Goal: Information Seeking & Learning: Understand process/instructions

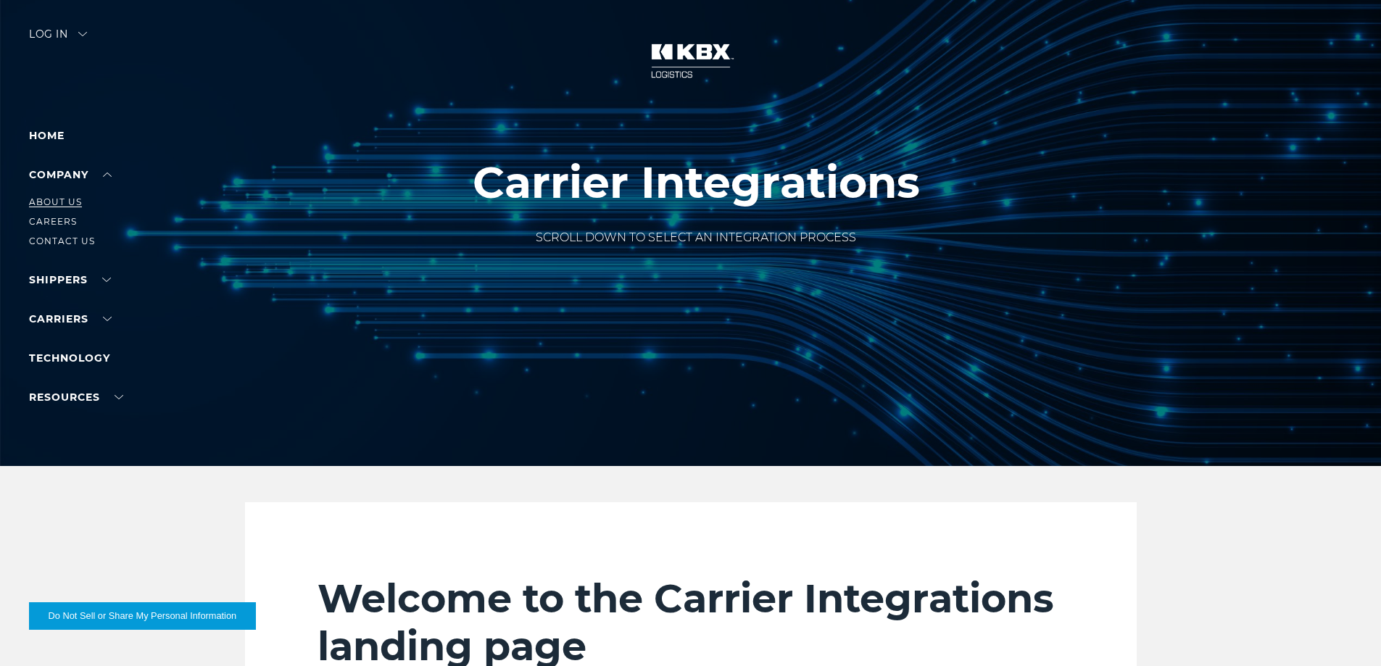
click at [67, 203] on link "About Us" at bounding box center [55, 201] width 53 height 11
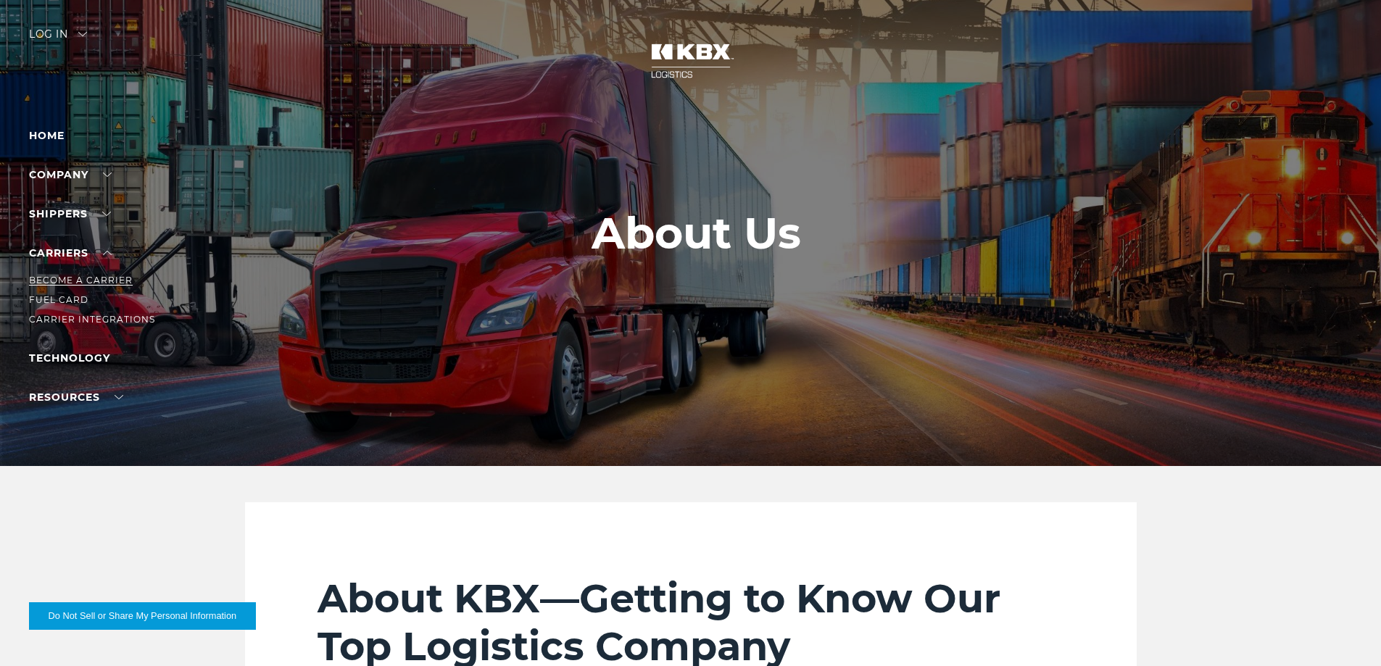
click at [80, 275] on link "Become a Carrier" at bounding box center [81, 280] width 104 height 11
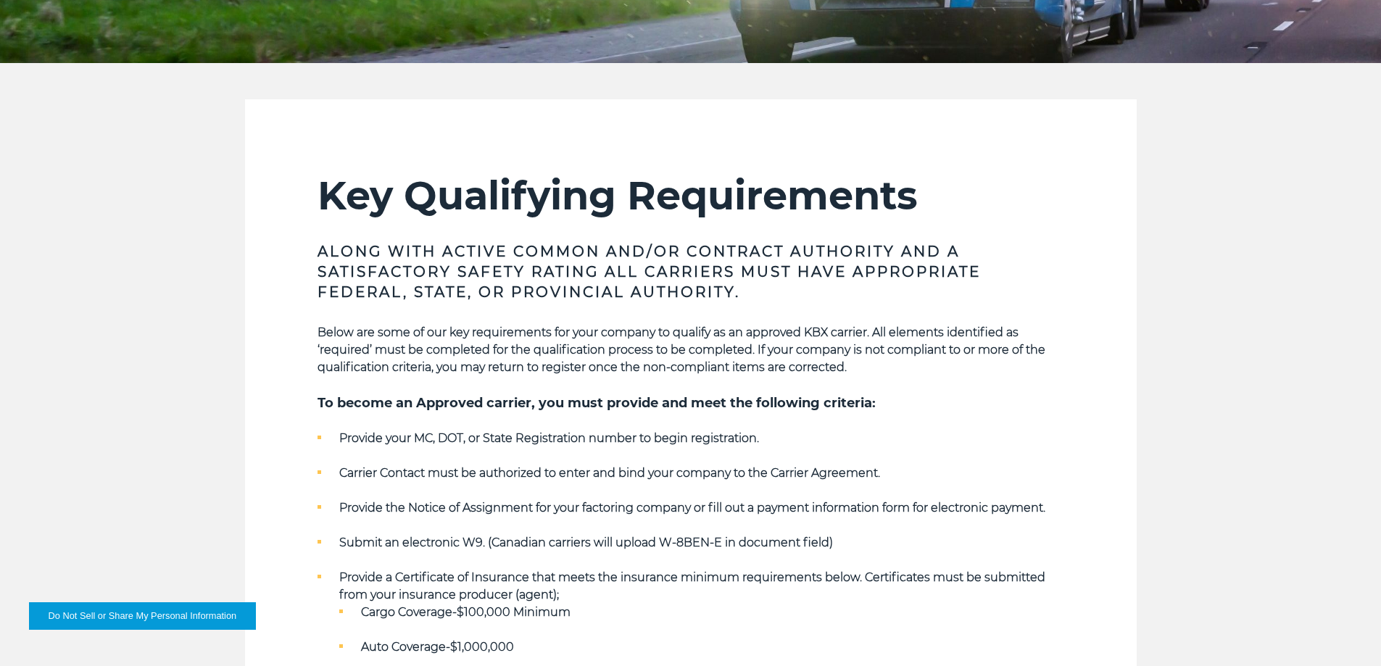
scroll to position [435, 0]
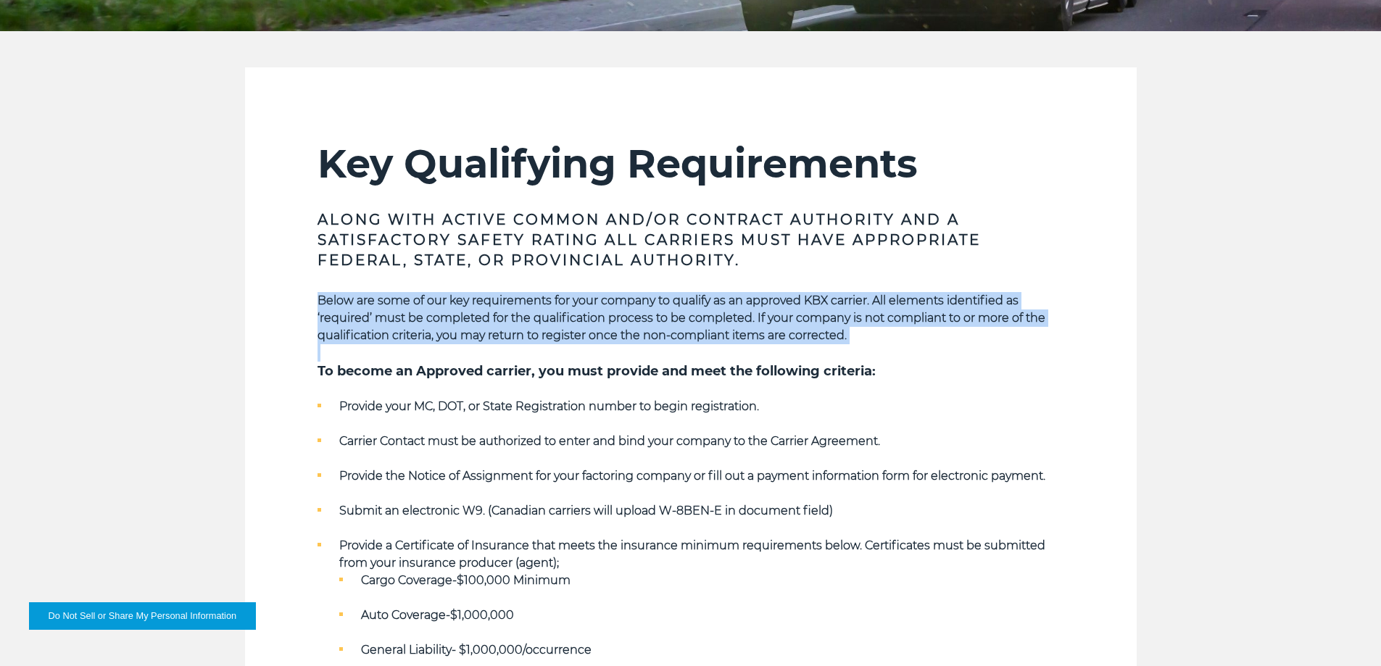
drag, startPoint x: 323, startPoint y: 301, endPoint x: 852, endPoint y: 352, distance: 531.5
click at [852, 352] on div "Below are some of our key requirements for your company to qualify as an approv…" at bounding box center [690, 598] width 746 height 613
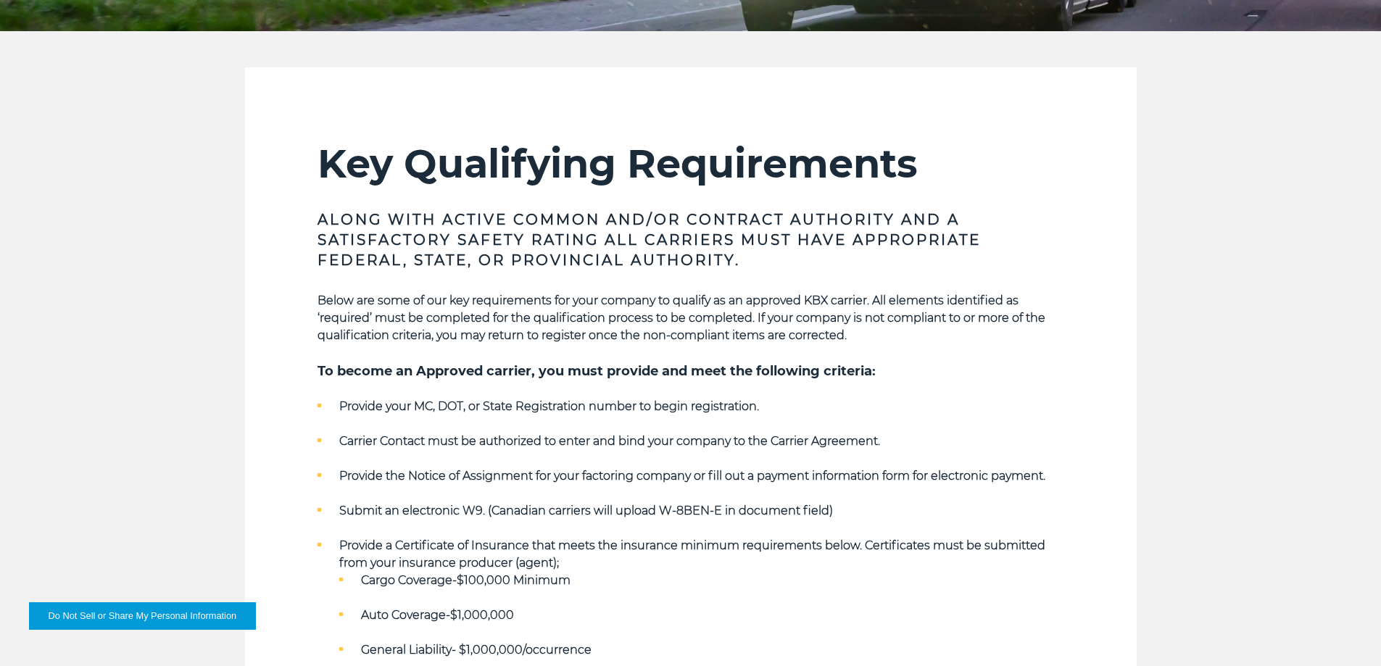
click at [940, 362] on h5 "To become an Approved carrier, you must provide and meet the following criteria:" at bounding box center [690, 371] width 746 height 19
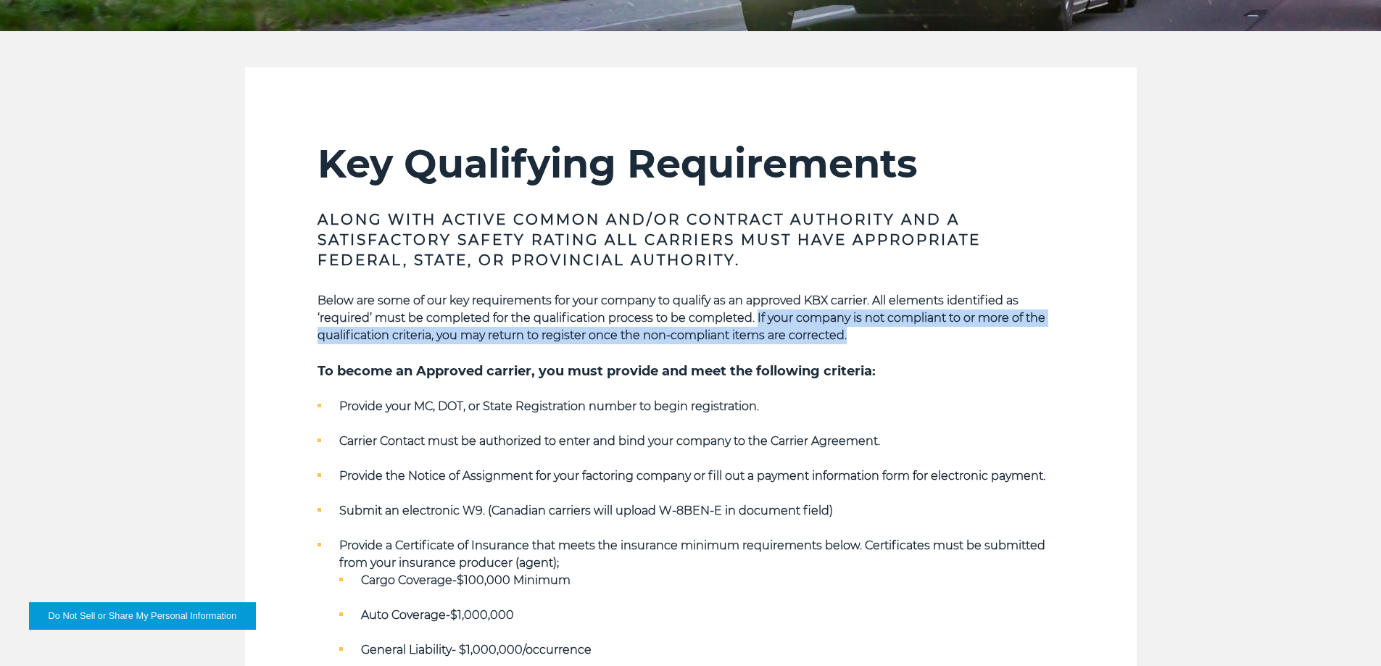
drag, startPoint x: 758, startPoint y: 317, endPoint x: 935, endPoint y: 331, distance: 177.4
click at [935, 331] on p "Below are some of our key requirements for your company to qualify as an approv…" at bounding box center [690, 318] width 746 height 52
click at [888, 344] on p "Below are some of our key requirements for your company to qualify as an approv…" at bounding box center [690, 318] width 746 height 52
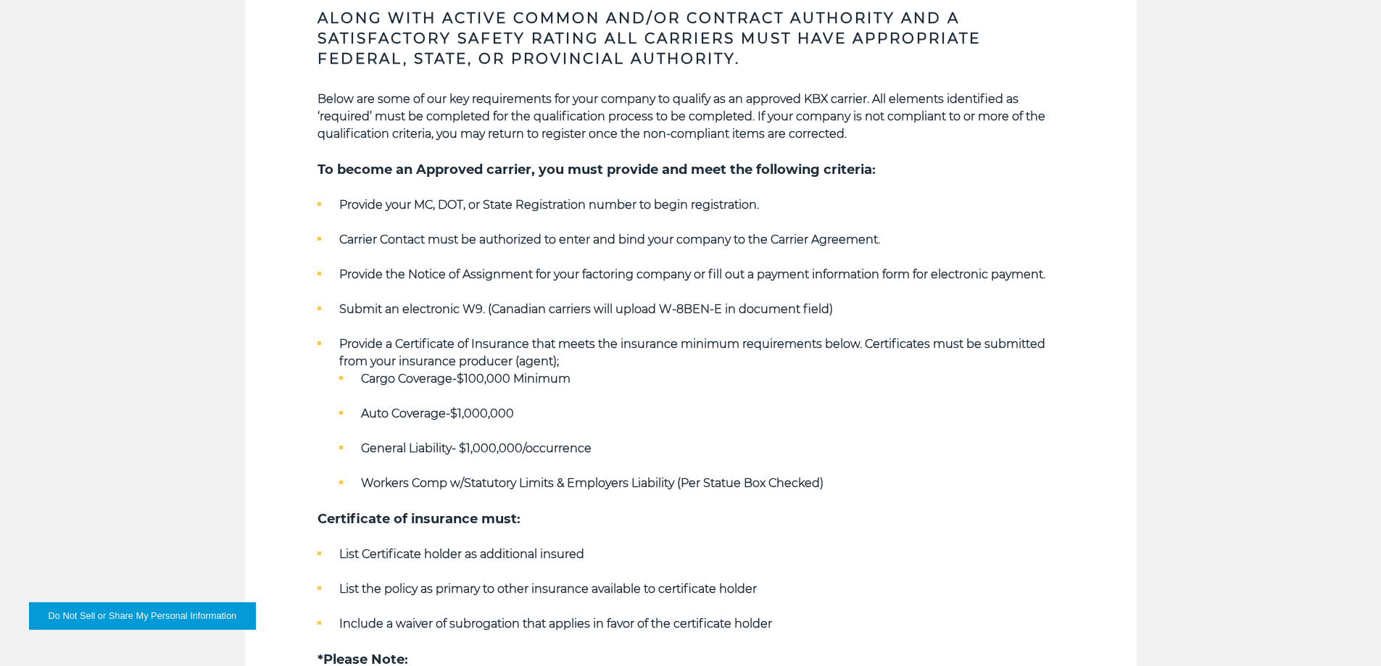
scroll to position [0, 0]
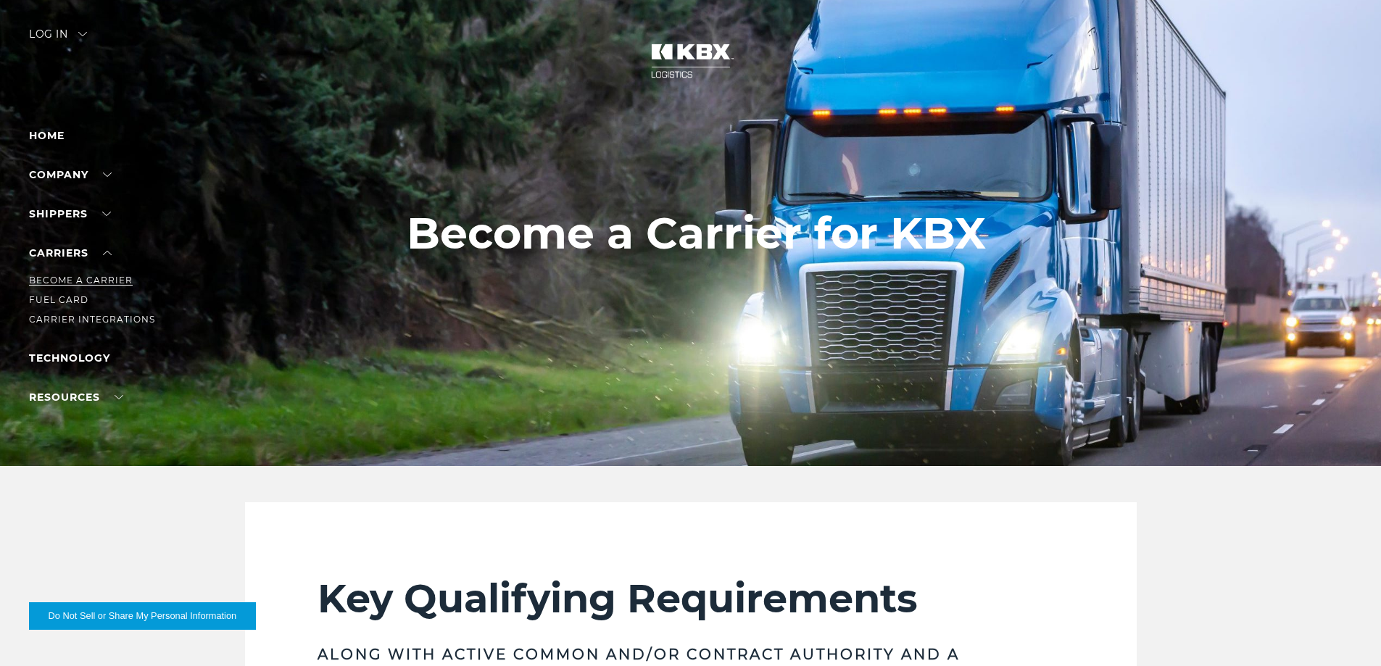
click at [70, 278] on link "Become a Carrier" at bounding box center [81, 280] width 104 height 11
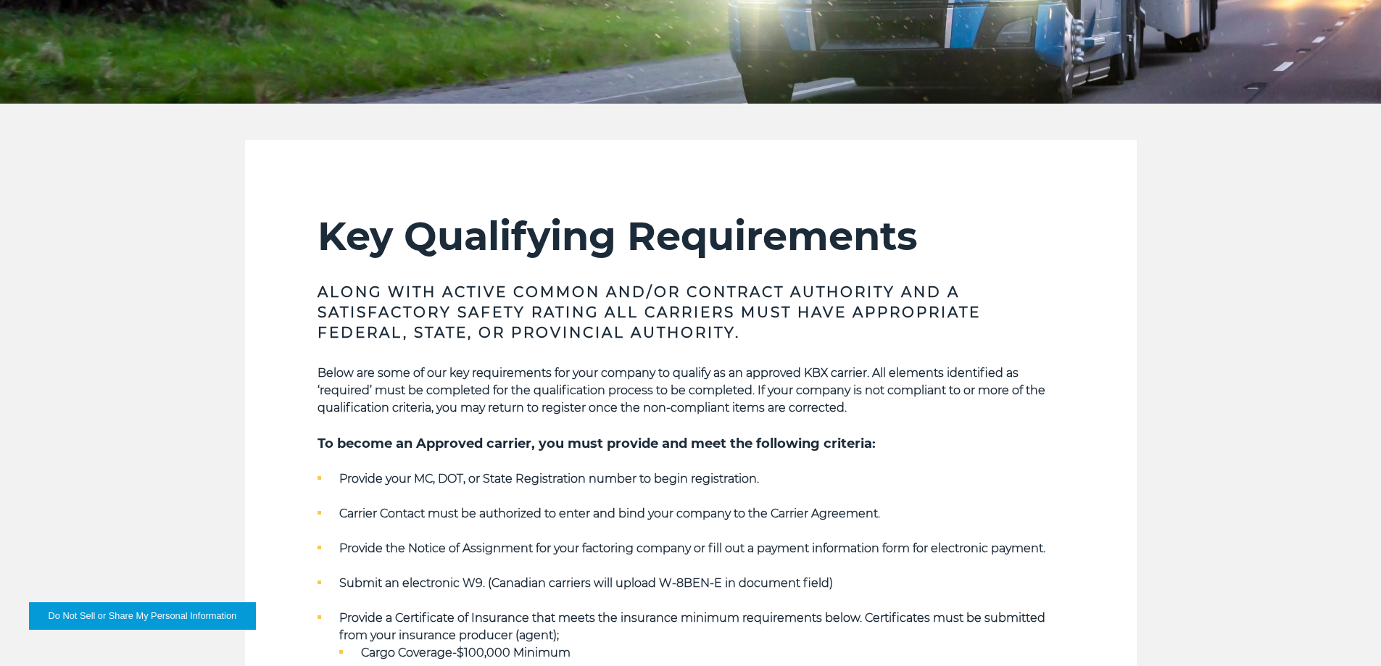
scroll to position [368, 0]
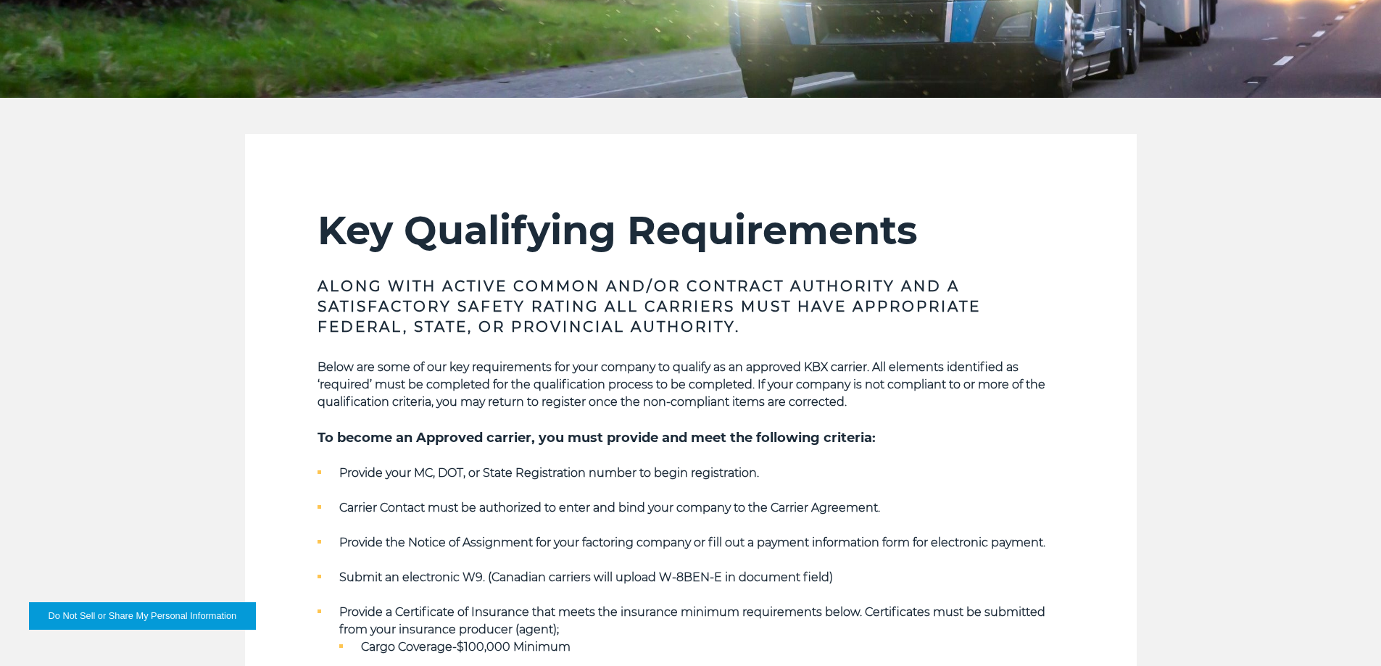
click at [1110, 308] on section "Key Qualifying Requirements Along with Active Common and/or Contract Authority …" at bounding box center [690, 583] width 891 height 899
click at [903, 330] on h3 "Along with Active Common and/or Contract Authority and a Satisfactory safety ra…" at bounding box center [690, 306] width 746 height 61
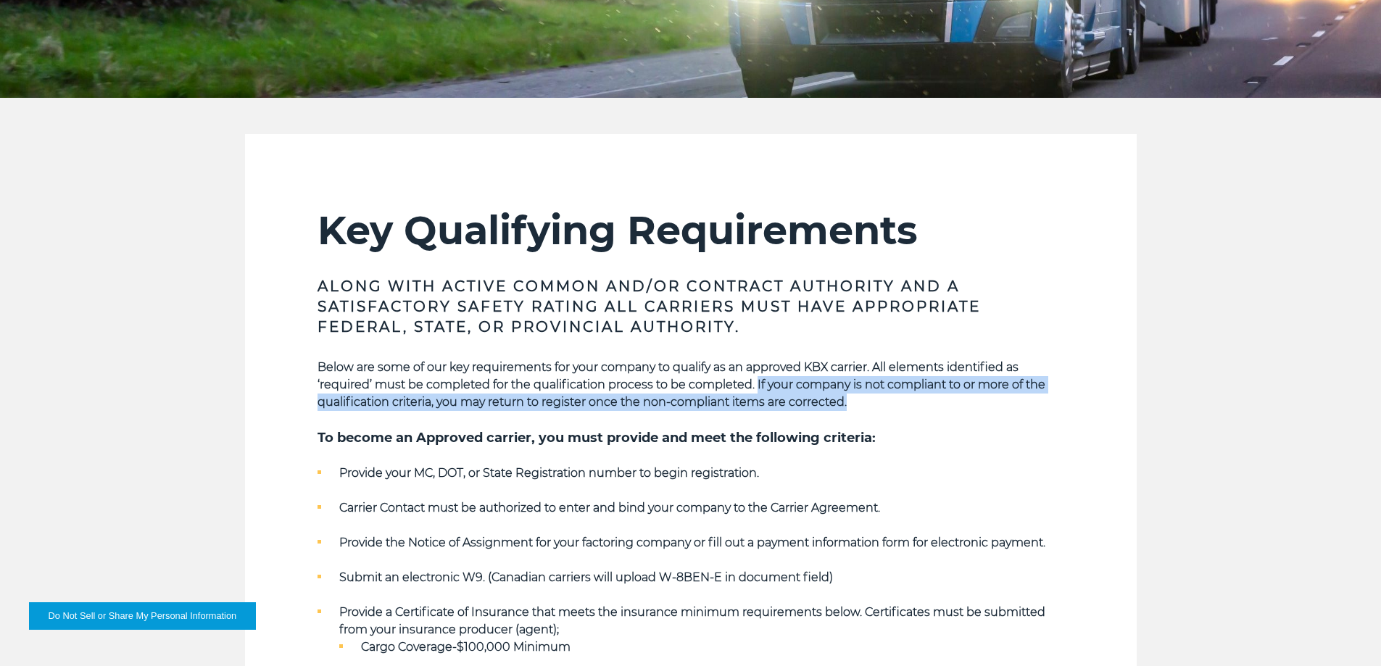
drag, startPoint x: 753, startPoint y: 383, endPoint x: 1052, endPoint y: 400, distance: 299.1
click at [1052, 400] on p "Below are some of our key requirements for your company to qualify as an approv…" at bounding box center [690, 385] width 746 height 52
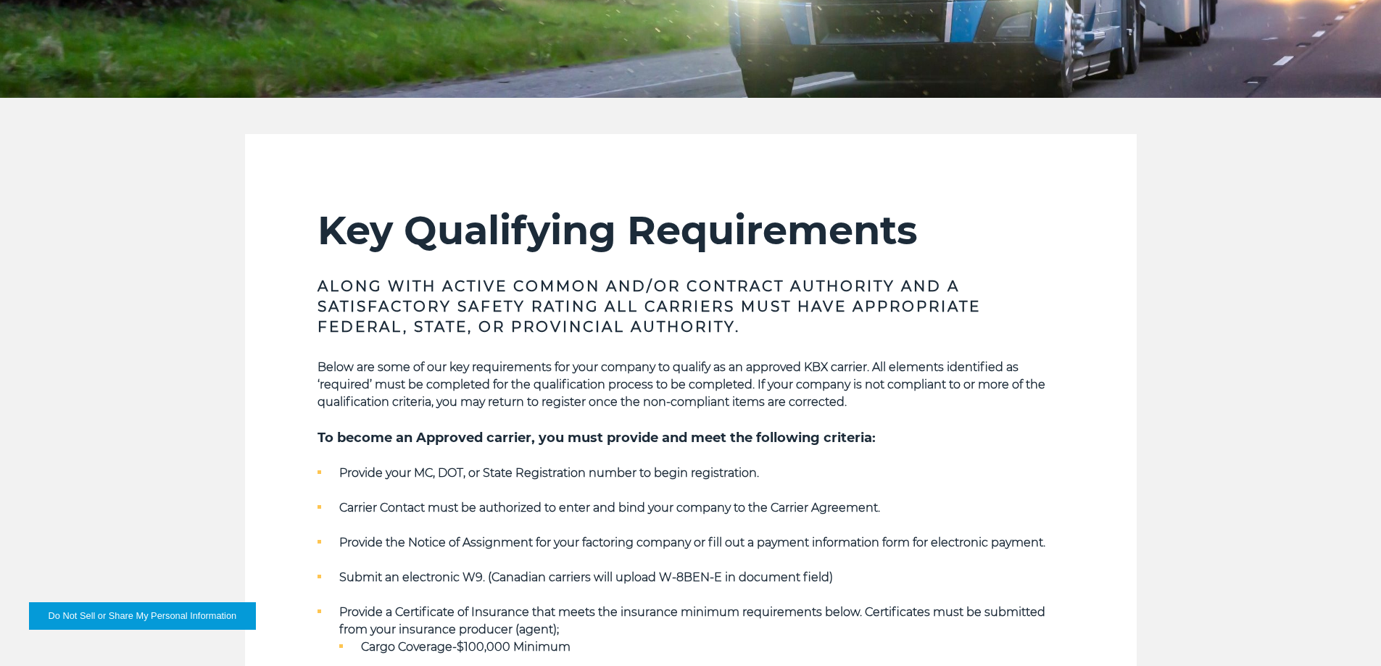
click at [1077, 336] on section "Key Qualifying Requirements Along with Active Common and/or Contract Authority …" at bounding box center [690, 583] width 891 height 899
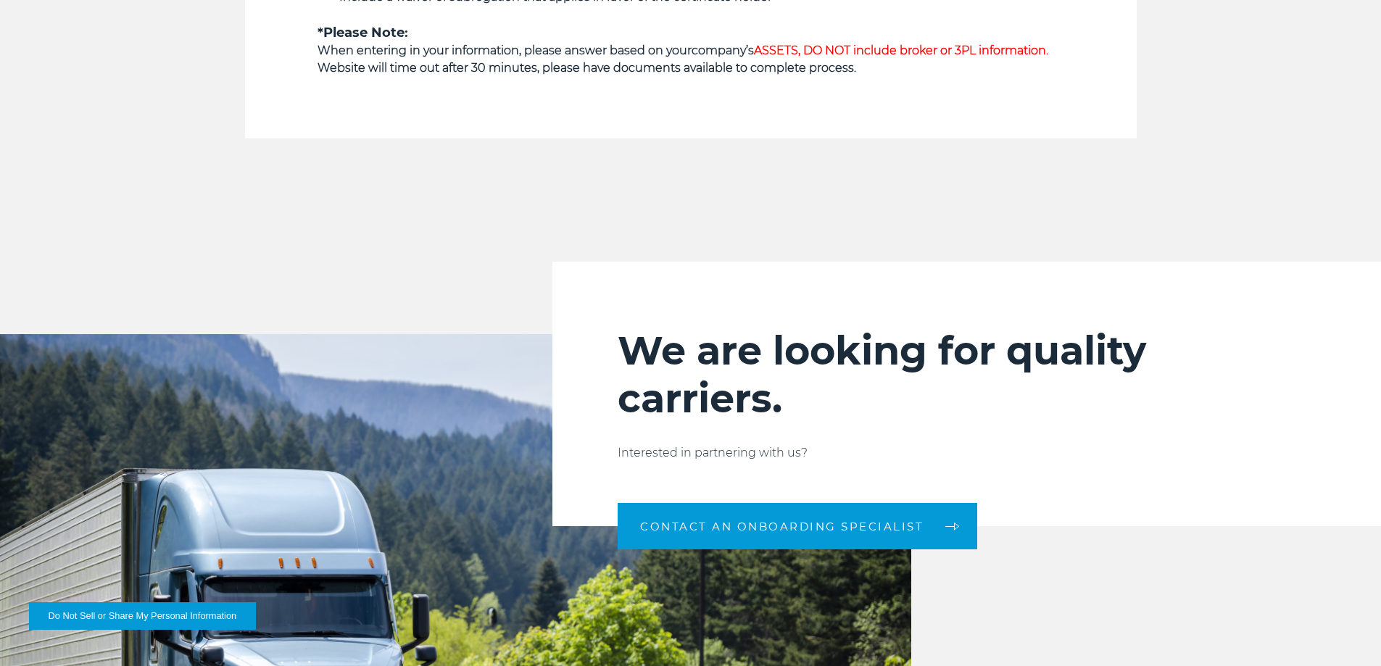
scroll to position [1266, 0]
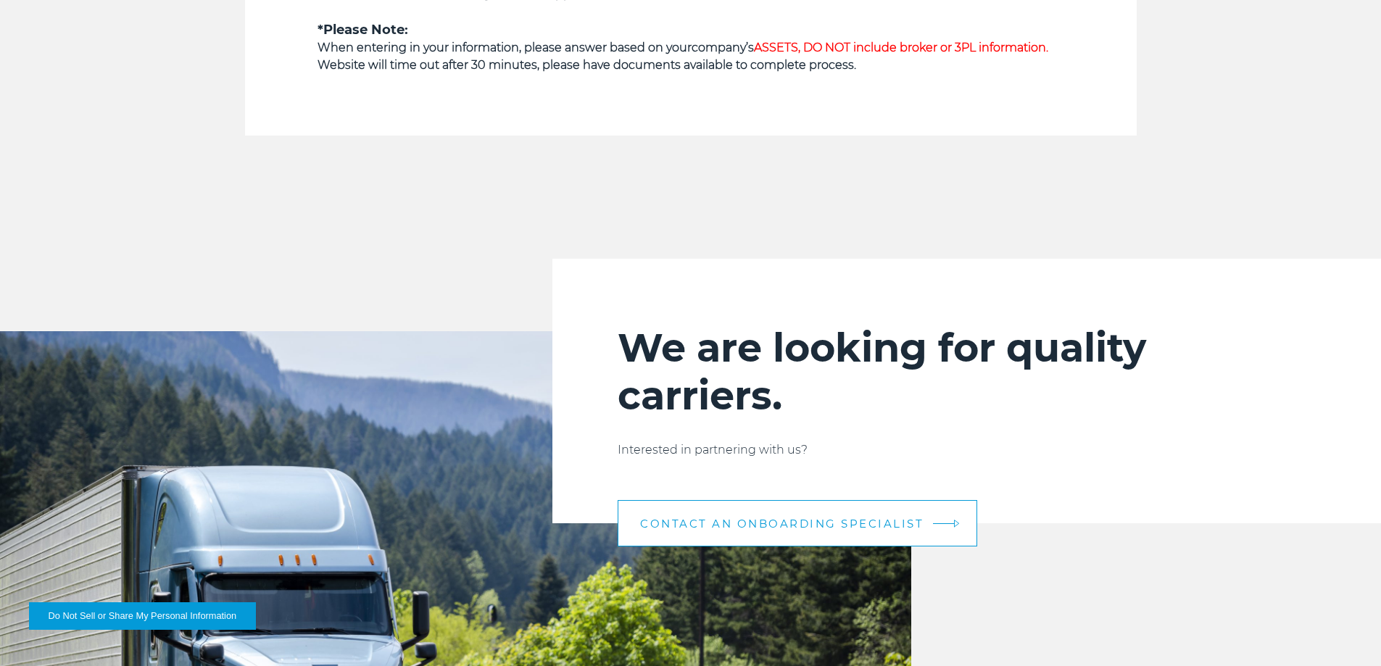
click at [795, 521] on span "CONTACT AN ONBOARDING SPECIALIST" at bounding box center [781, 523] width 283 height 11
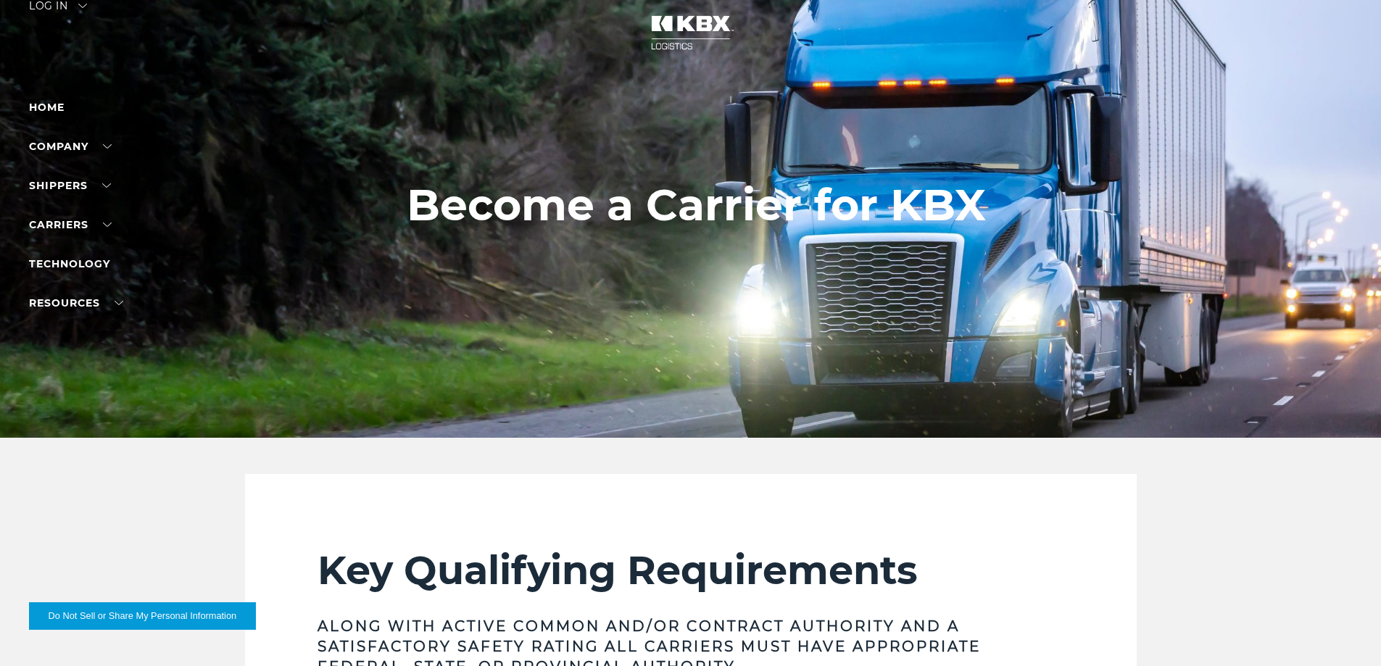
scroll to position [0, 0]
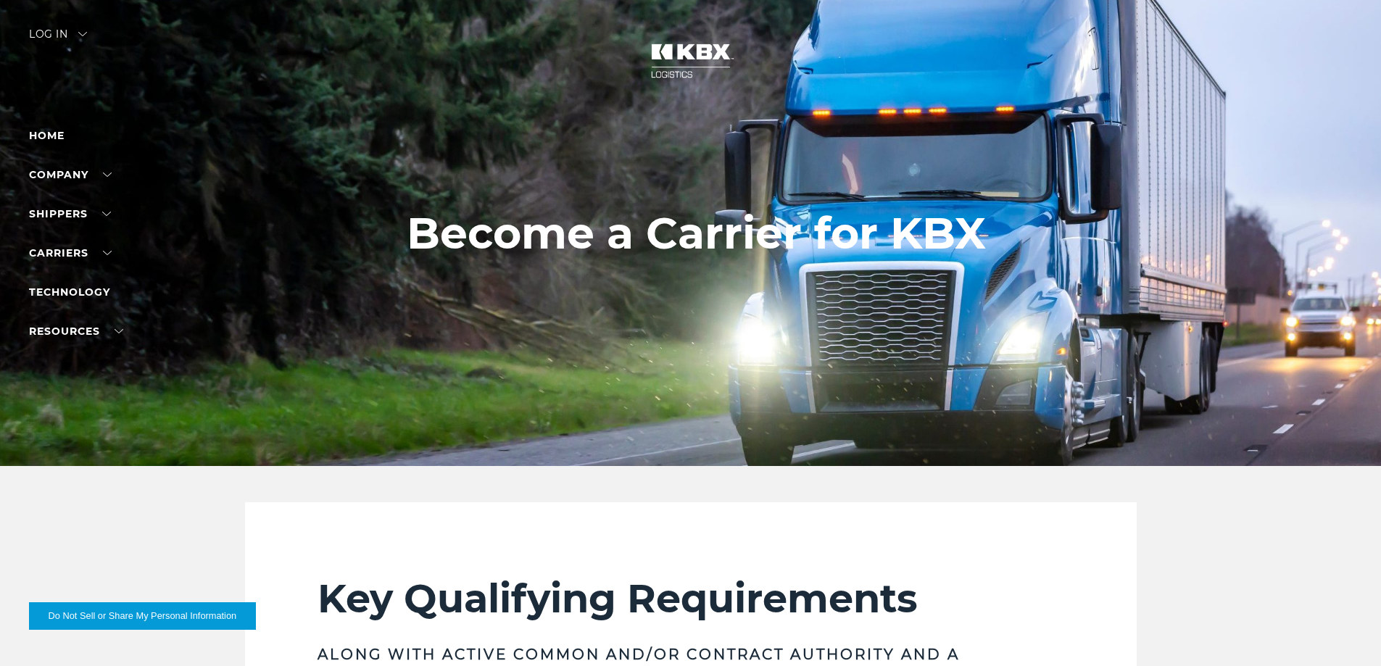
click at [669, 72] on img at bounding box center [690, 61] width 109 height 64
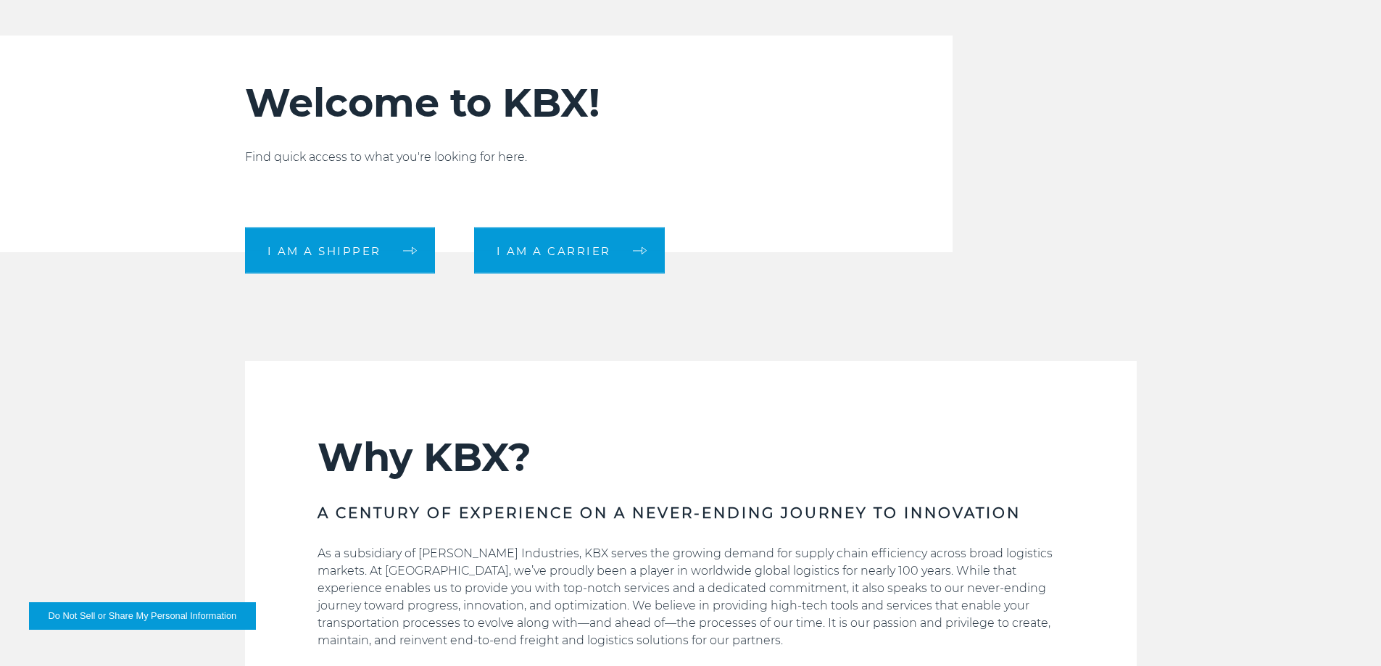
scroll to position [486, 0]
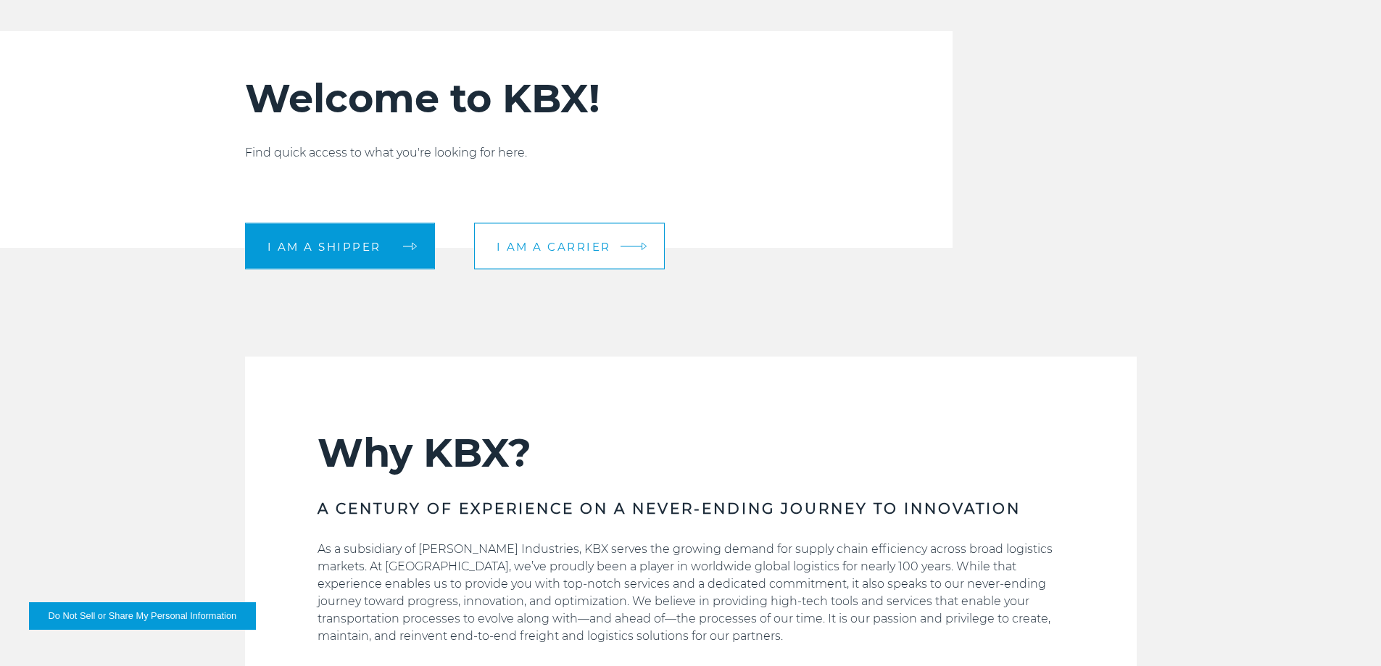
click at [552, 251] on span "I am a carrier" at bounding box center [553, 246] width 115 height 11
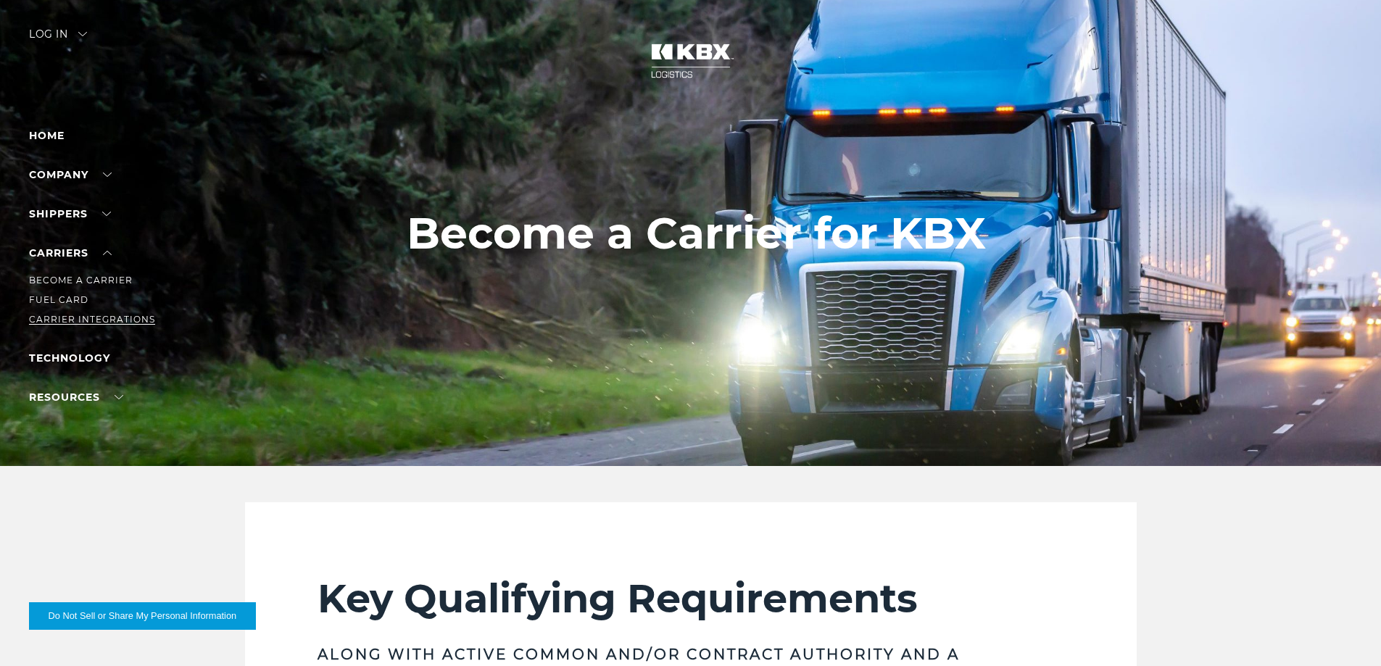
click at [60, 320] on link "Carrier Integrations" at bounding box center [92, 319] width 126 height 11
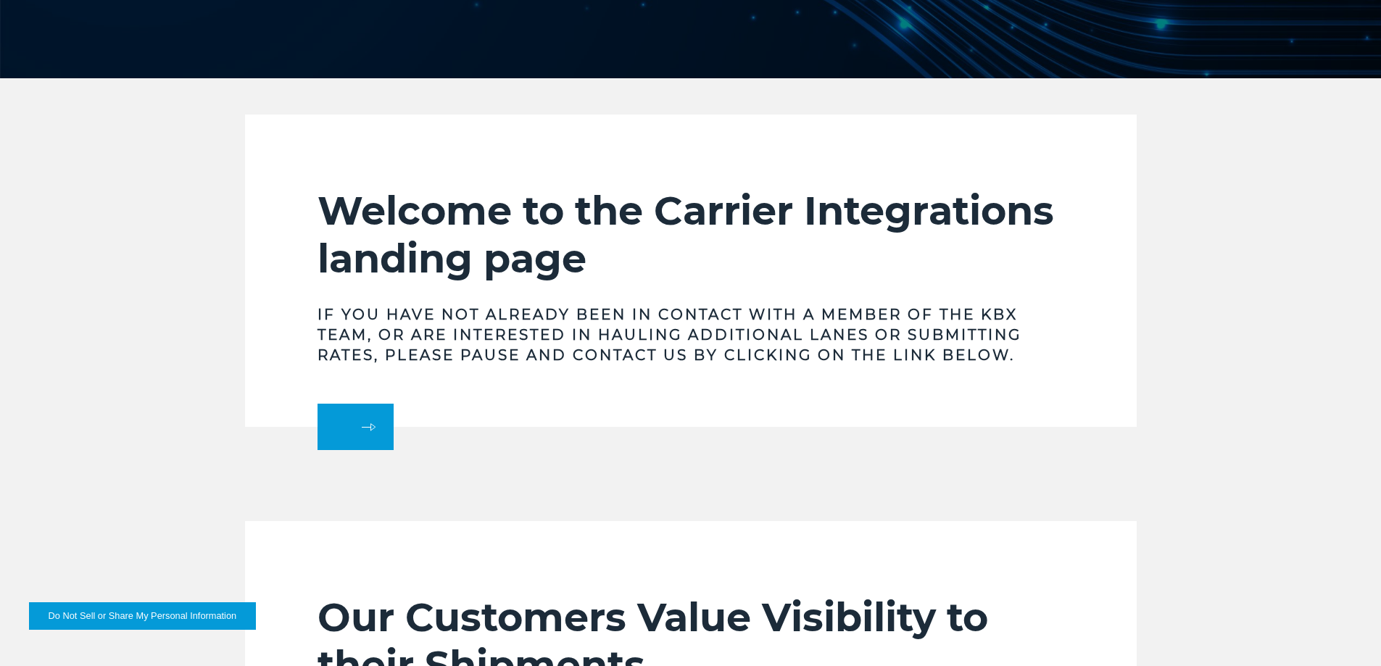
scroll to position [392, 0]
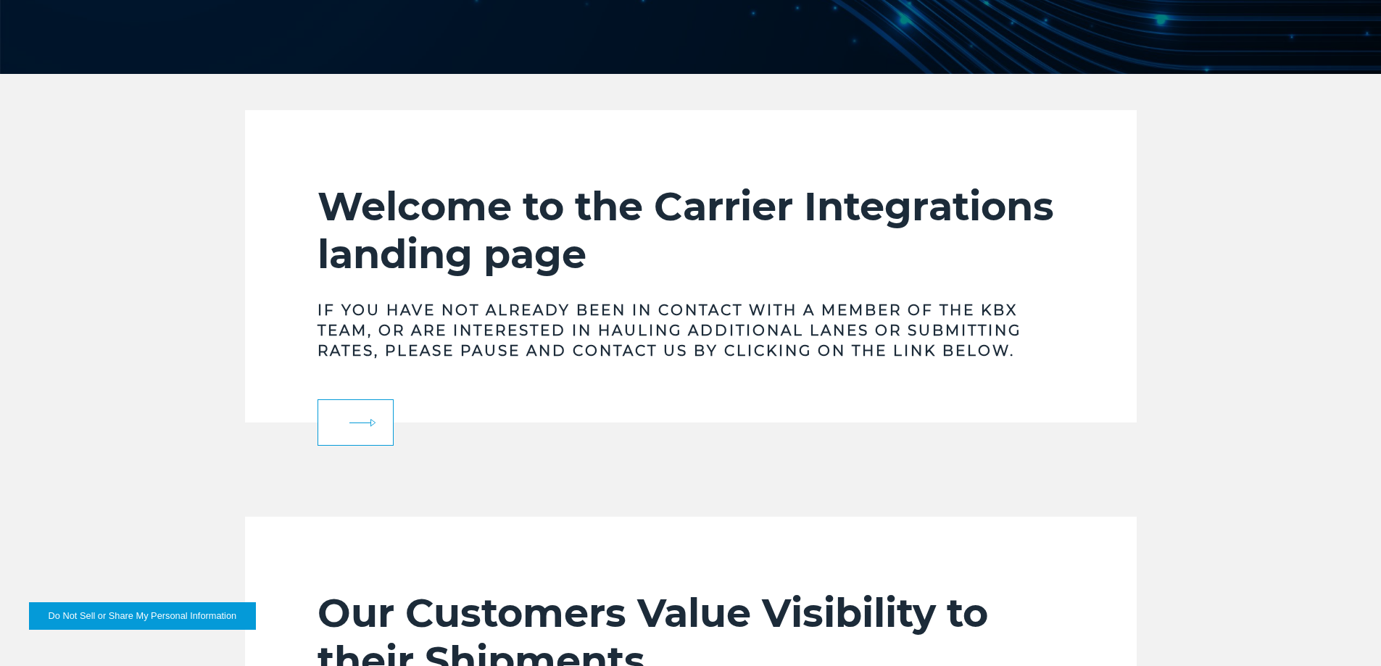
click at [354, 428] on link at bounding box center [355, 422] width 76 height 46
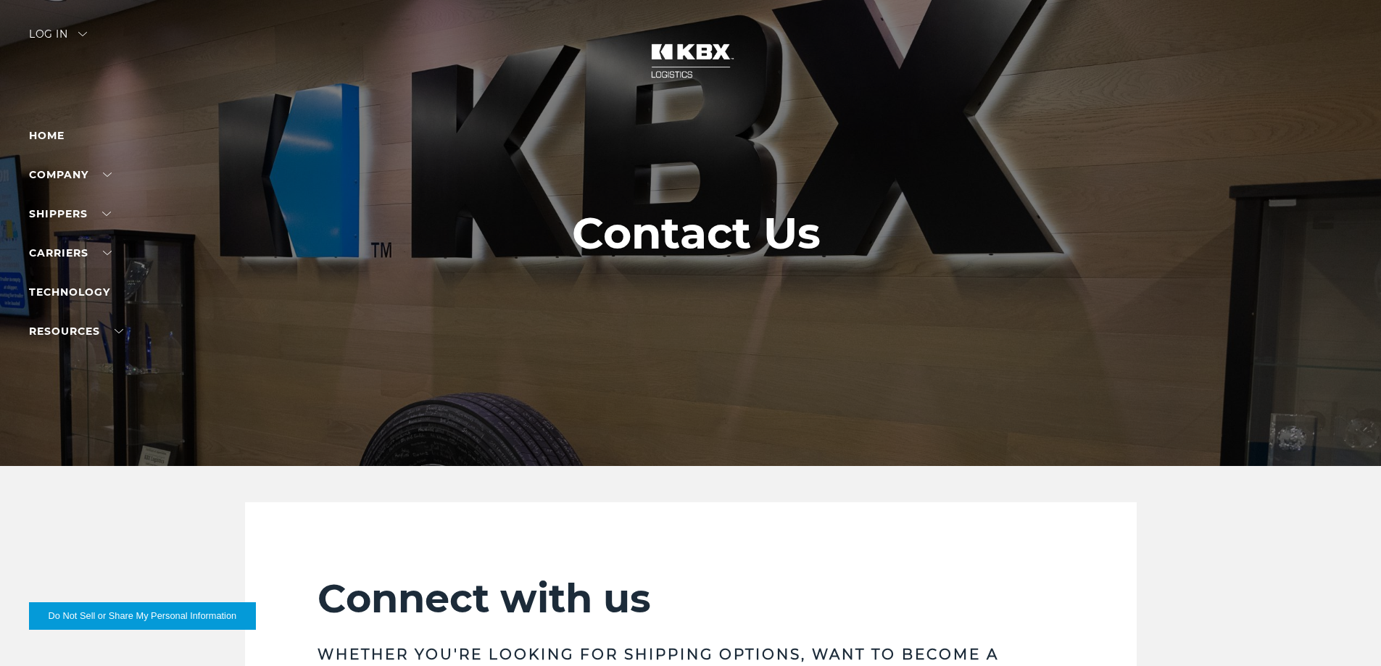
click at [83, 33] on img at bounding box center [82, 34] width 9 height 4
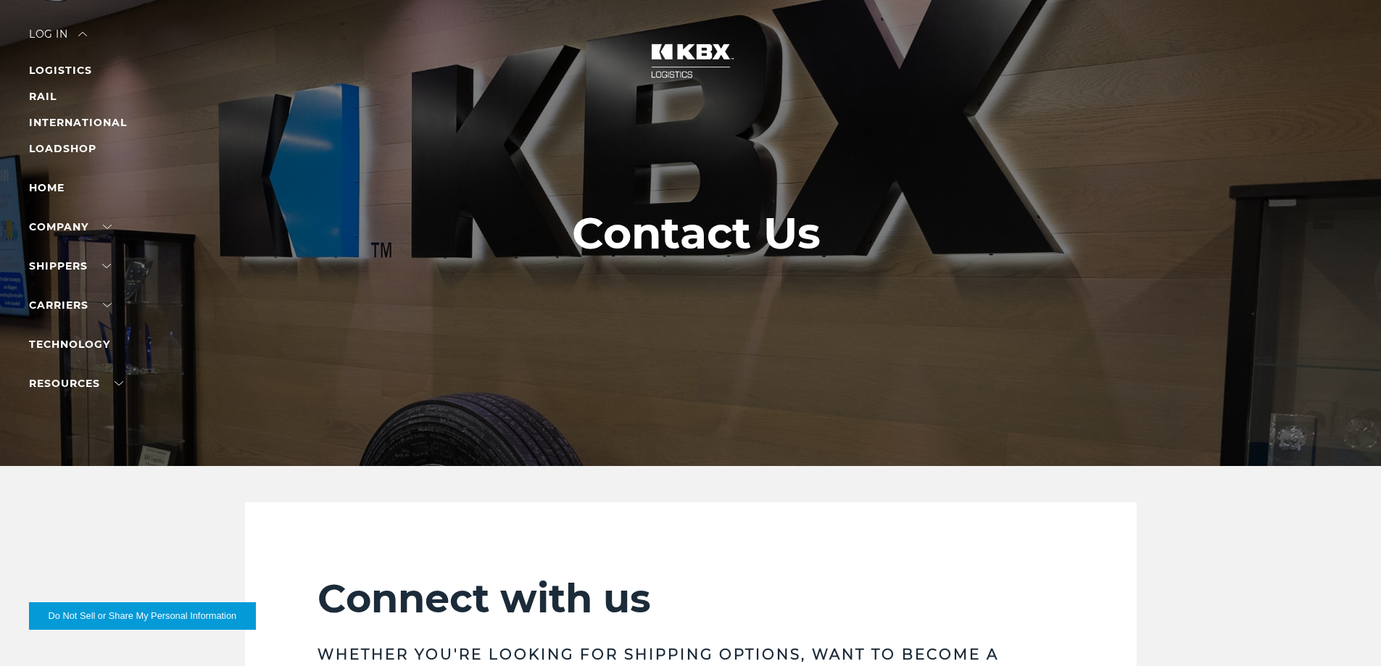
click at [688, 72] on img at bounding box center [690, 61] width 109 height 64
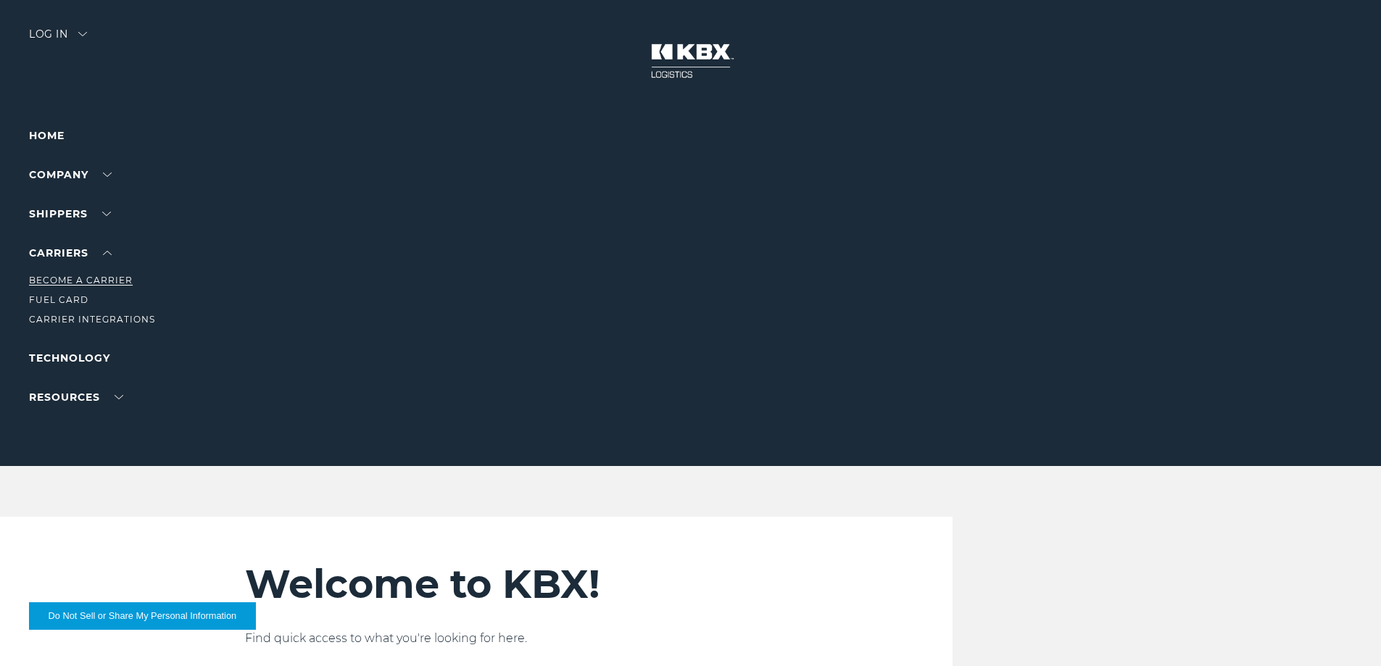
click at [64, 279] on link "Become a Carrier" at bounding box center [81, 280] width 104 height 11
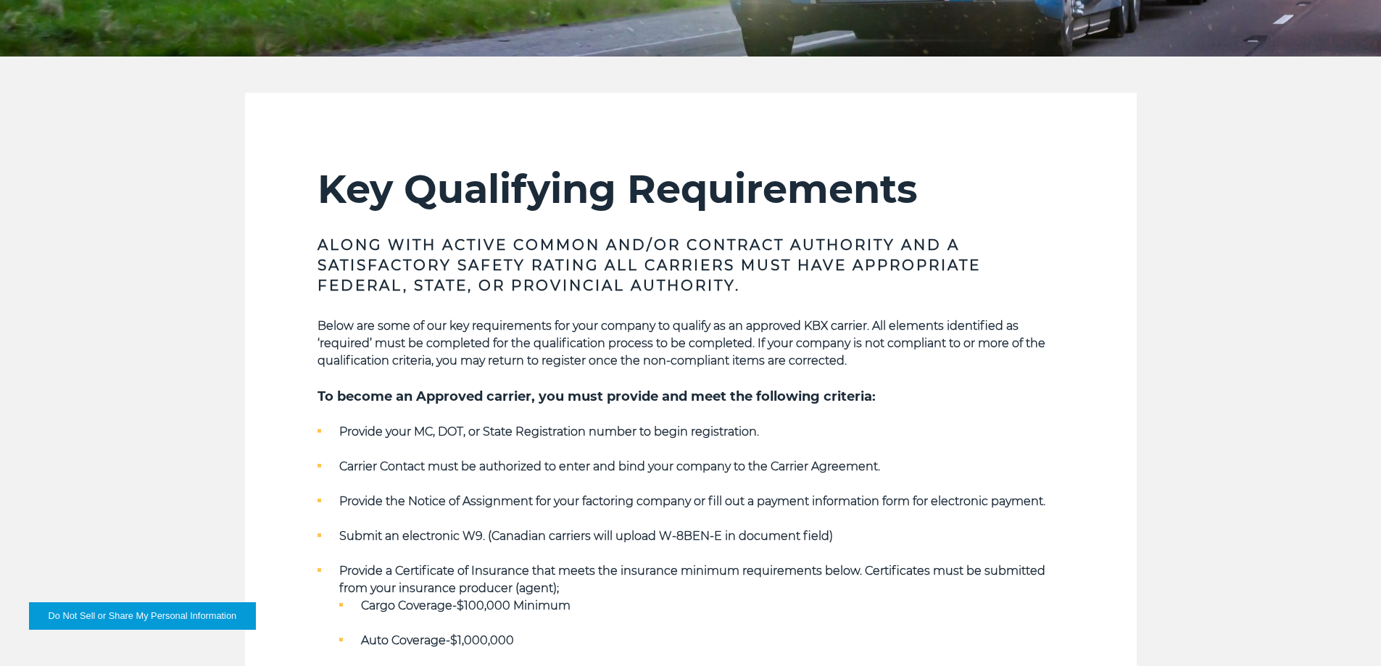
scroll to position [431, 0]
